Goal: Navigation & Orientation: Go to known website

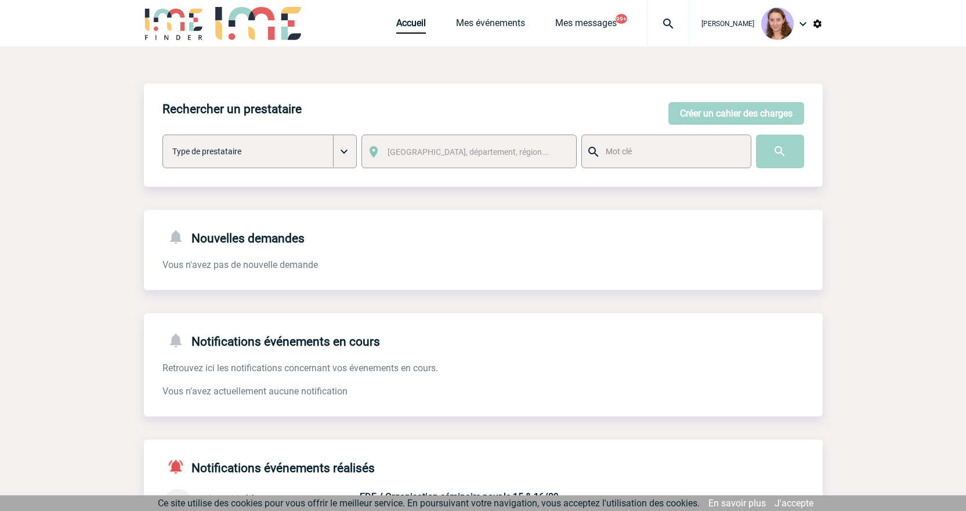
click at [410, 20] on link "Accueil" at bounding box center [411, 25] width 30 height 16
click at [414, 21] on link "Accueil" at bounding box center [411, 25] width 30 height 16
